Goal: Information Seeking & Learning: Learn about a topic

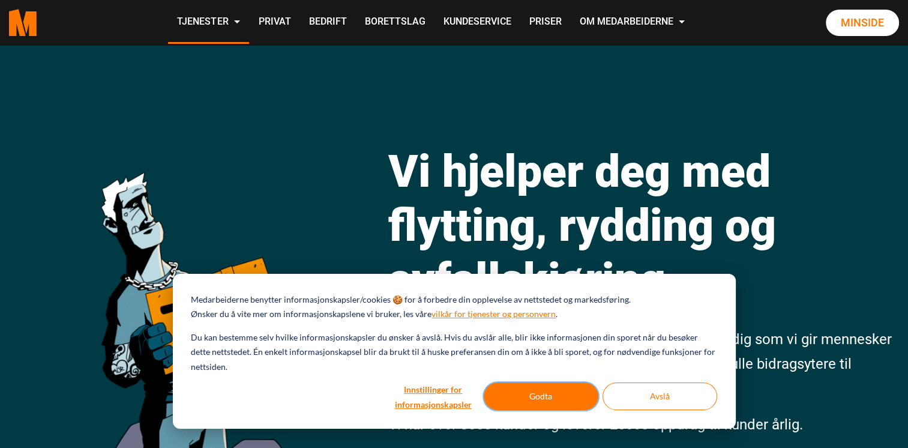
click at [509, 392] on button "Godta" at bounding box center [541, 396] width 115 height 28
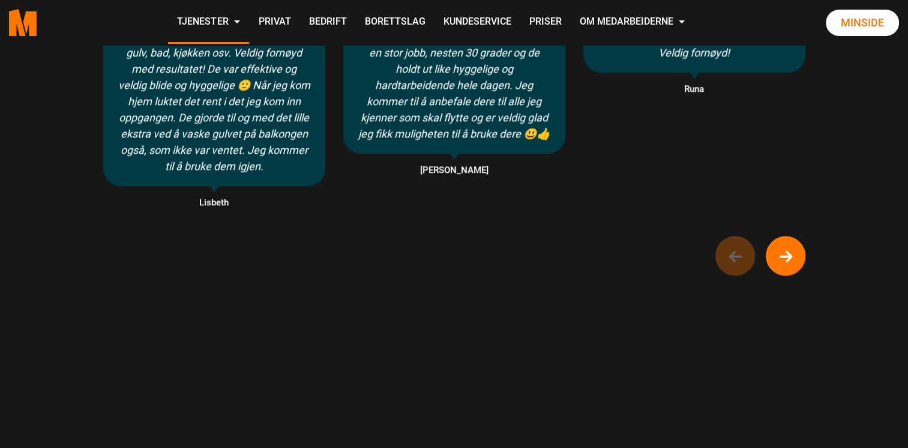
scroll to position [991, 0]
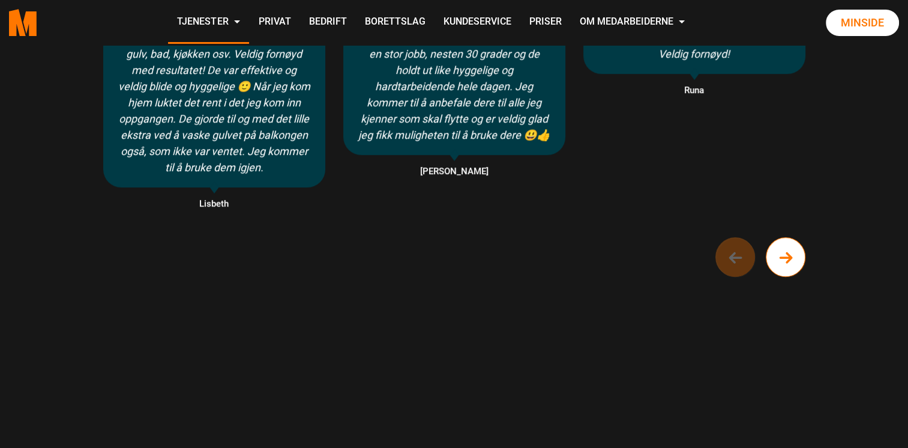
click at [782, 254] on circle "Next button of carousel" at bounding box center [785, 257] width 39 height 39
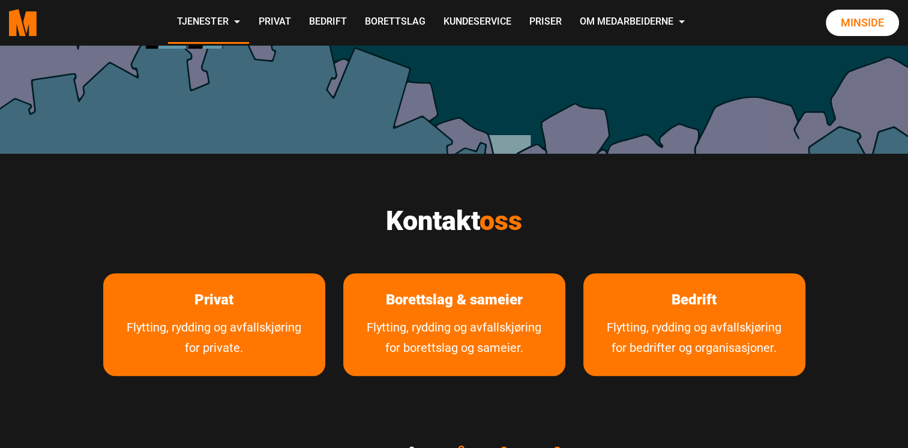
scroll to position [469, 0]
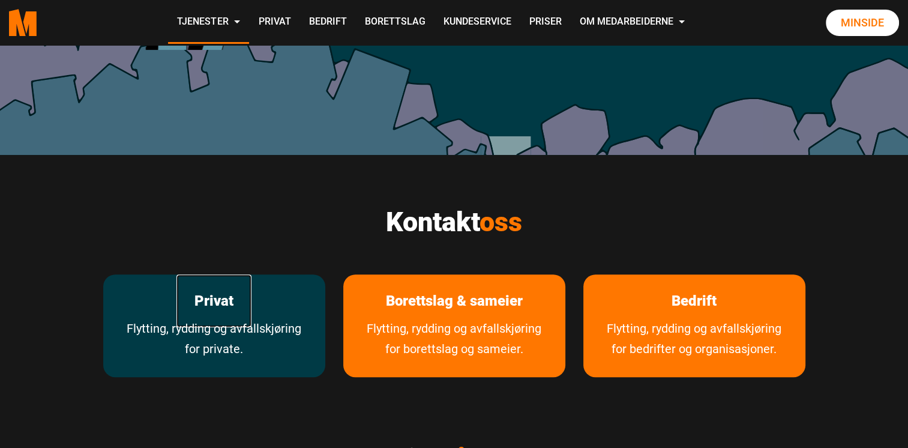
click at [217, 300] on link "Privat" at bounding box center [213, 300] width 75 height 53
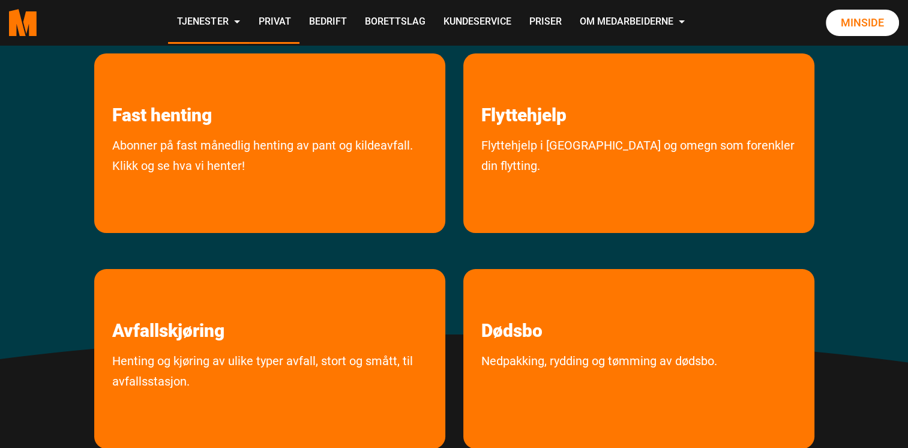
scroll to position [252, 0]
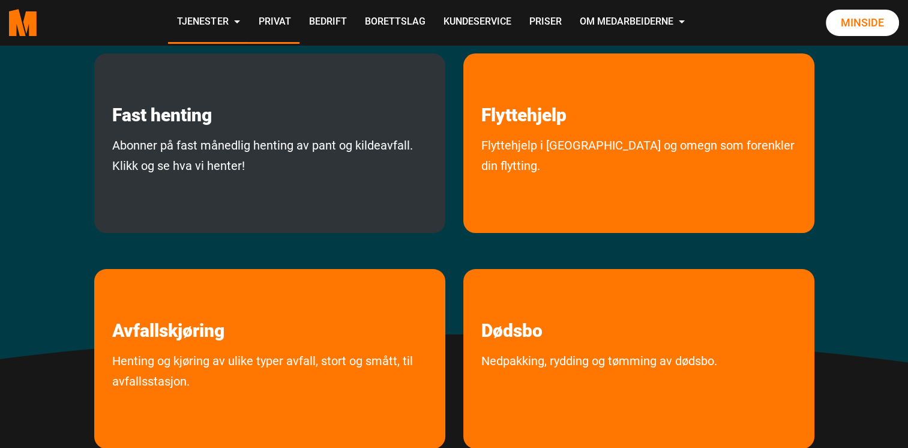
click at [182, 131] on div "Fast henting Abonner på fast månedlig henting av pant og kildeavfall. Klikk og …" at bounding box center [269, 142] width 351 height 179
click at [169, 119] on link "Fast henting" at bounding box center [162, 89] width 136 height 73
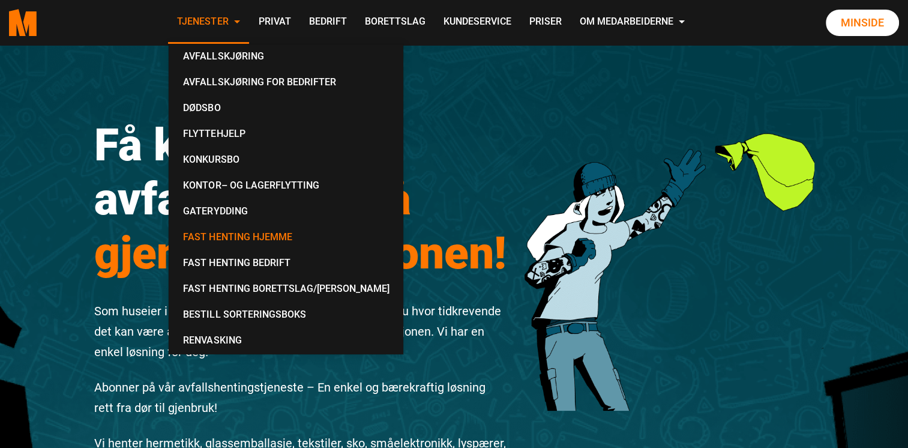
drag, startPoint x: 220, startPoint y: 305, endPoint x: 211, endPoint y: 20, distance: 285.7
click at [211, 20] on link "Tjenester" at bounding box center [208, 22] width 81 height 43
click at [211, 128] on link "Flyttehjelp" at bounding box center [285, 135] width 225 height 26
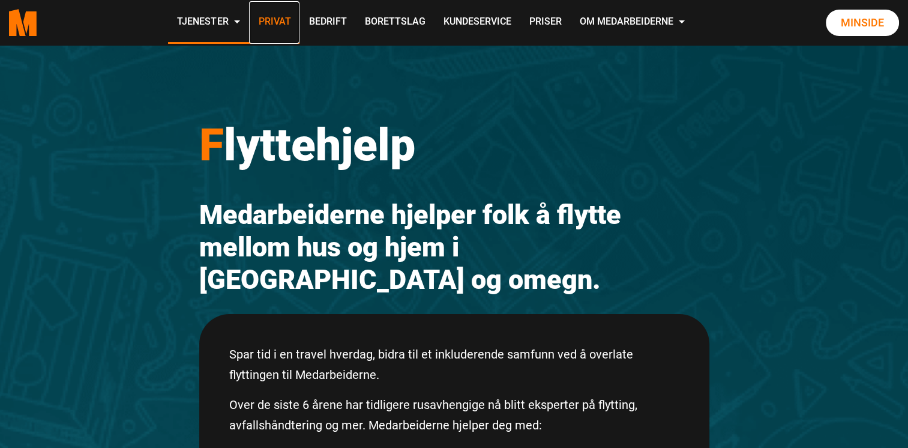
click at [279, 27] on link "Privat" at bounding box center [274, 22] width 50 height 43
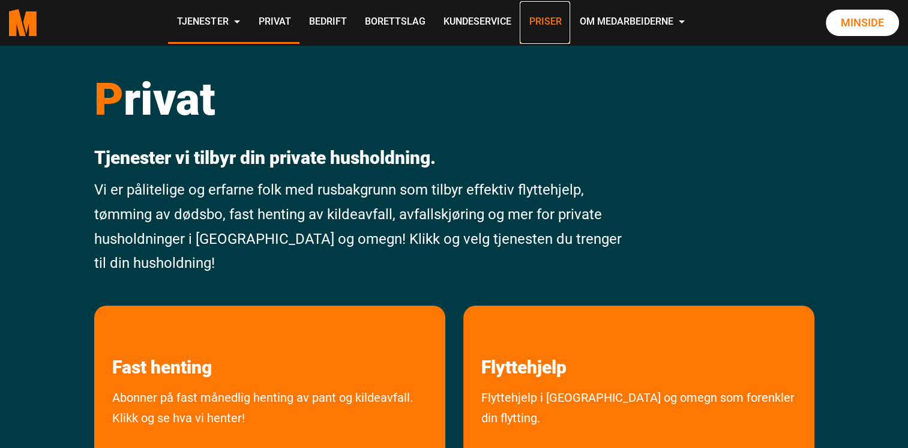
click at [543, 23] on link "Priser" at bounding box center [545, 22] width 50 height 43
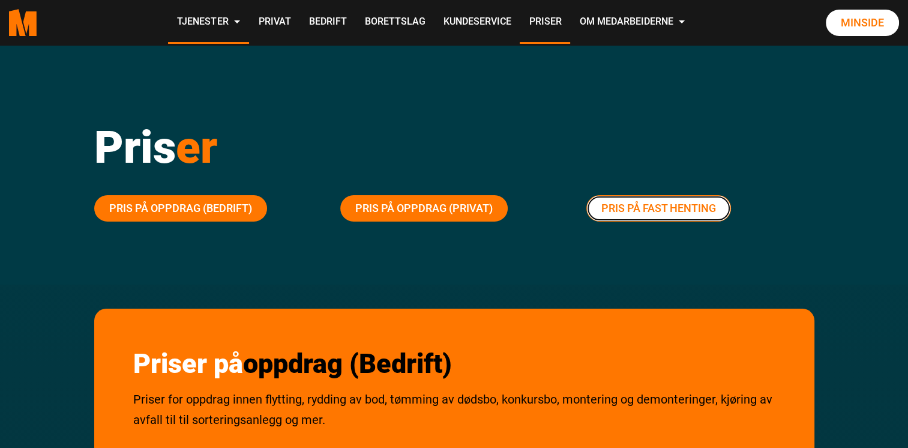
click at [647, 208] on link "Pris på fast henting" at bounding box center [658, 208] width 145 height 26
